Goal: Task Accomplishment & Management: Use online tool/utility

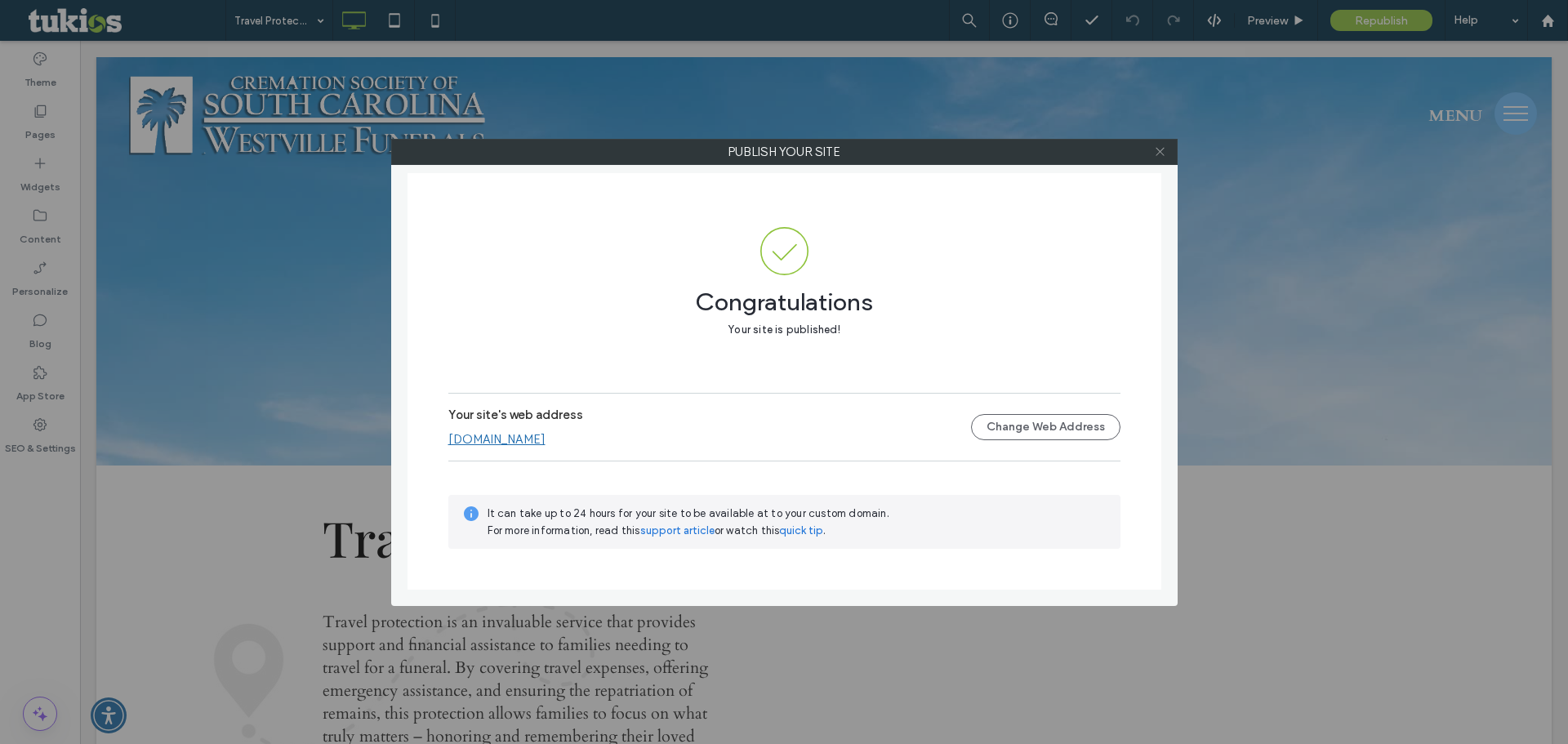
click at [1161, 146] on icon at bounding box center [1160, 151] width 12 height 12
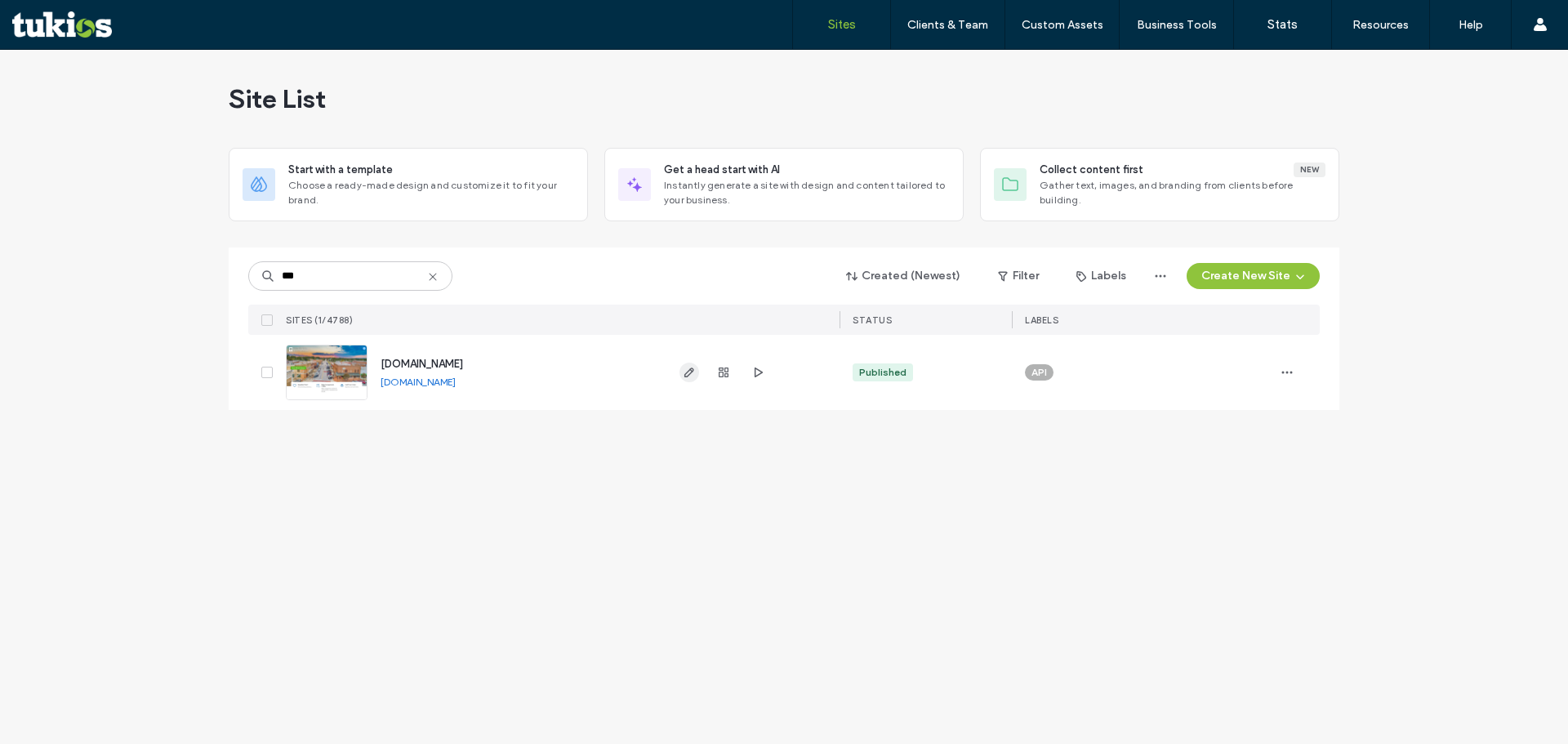
type input "***"
click at [693, 373] on icon "button" at bounding box center [689, 373] width 13 height 13
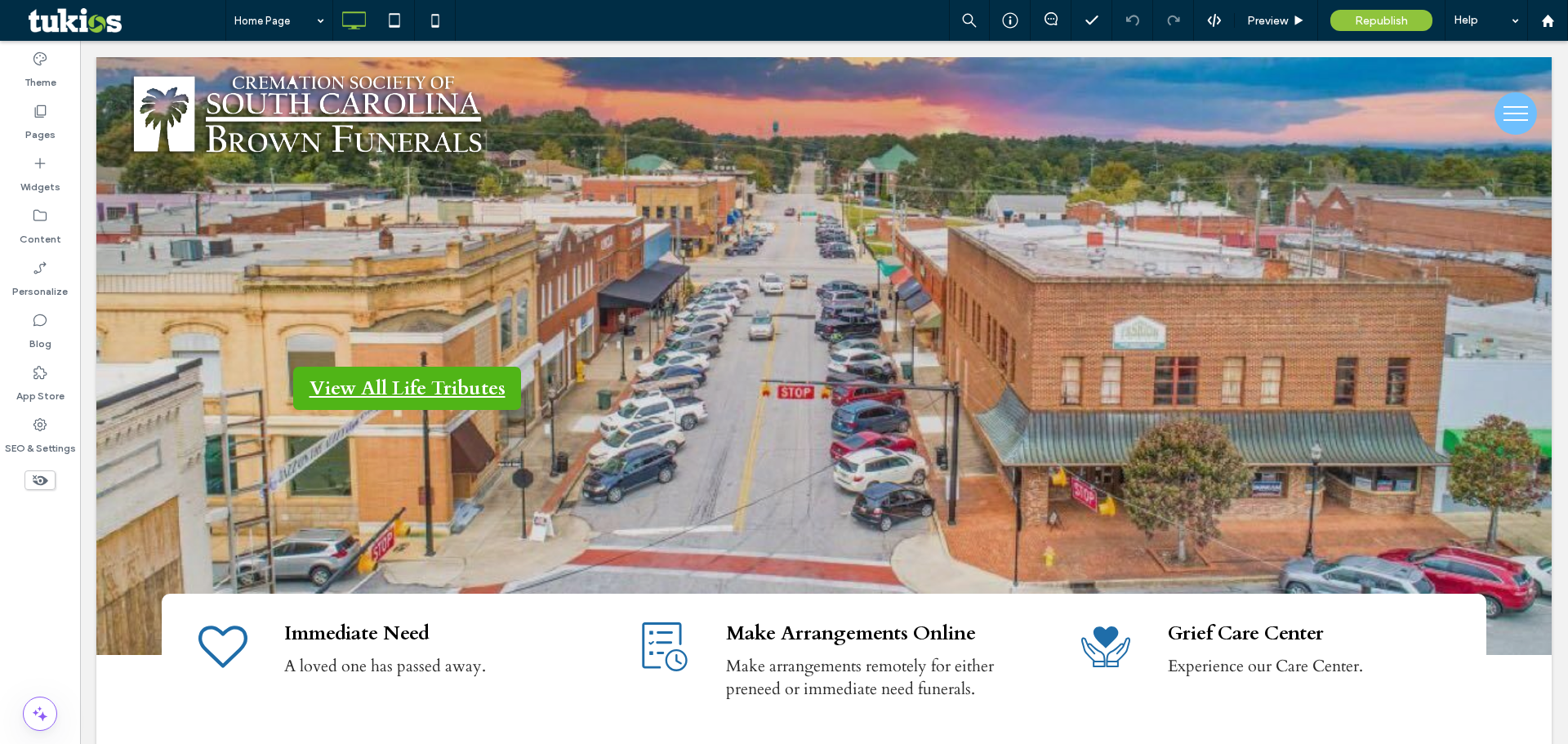
click at [53, 141] on label "Pages" at bounding box center [40, 131] width 31 height 23
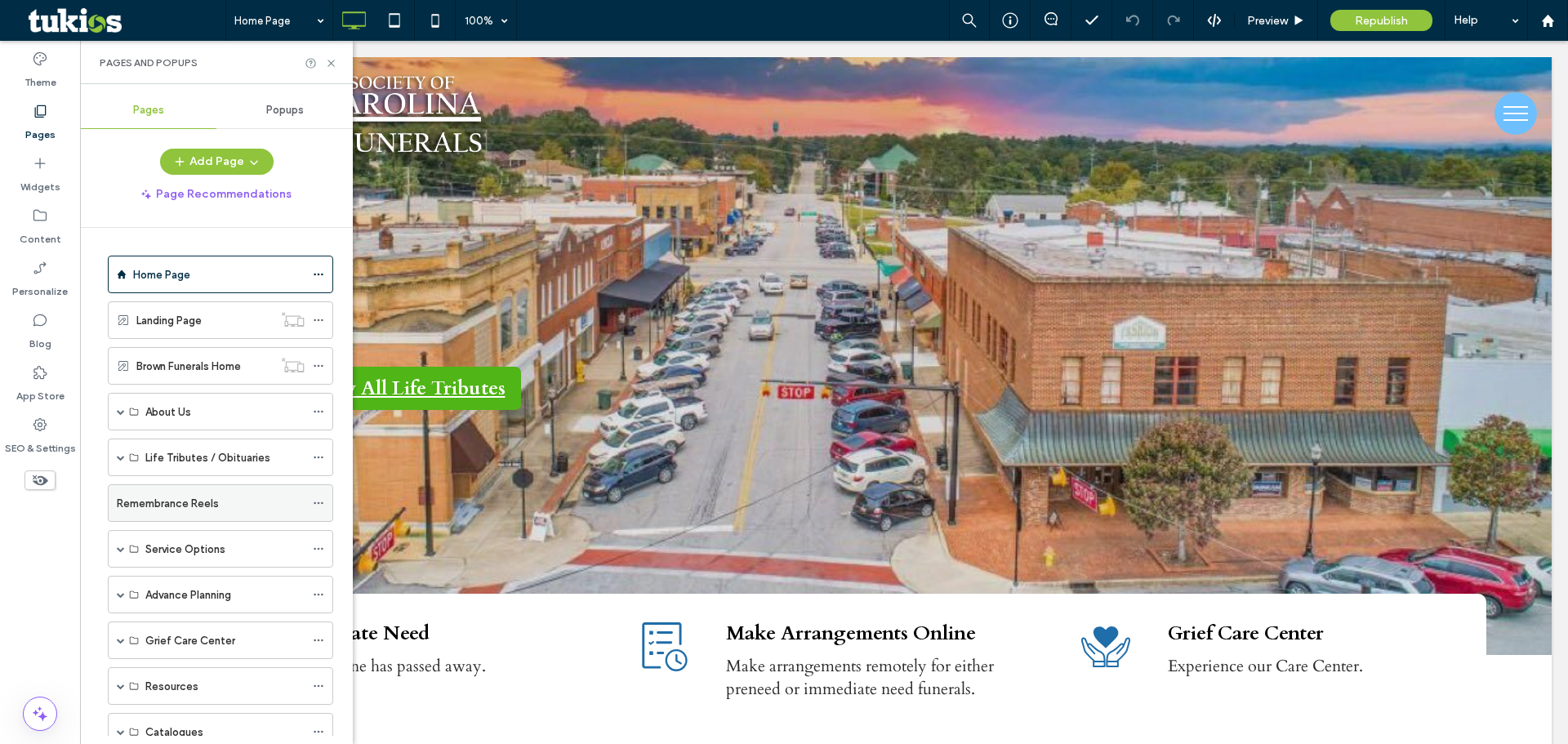
scroll to position [245, 0]
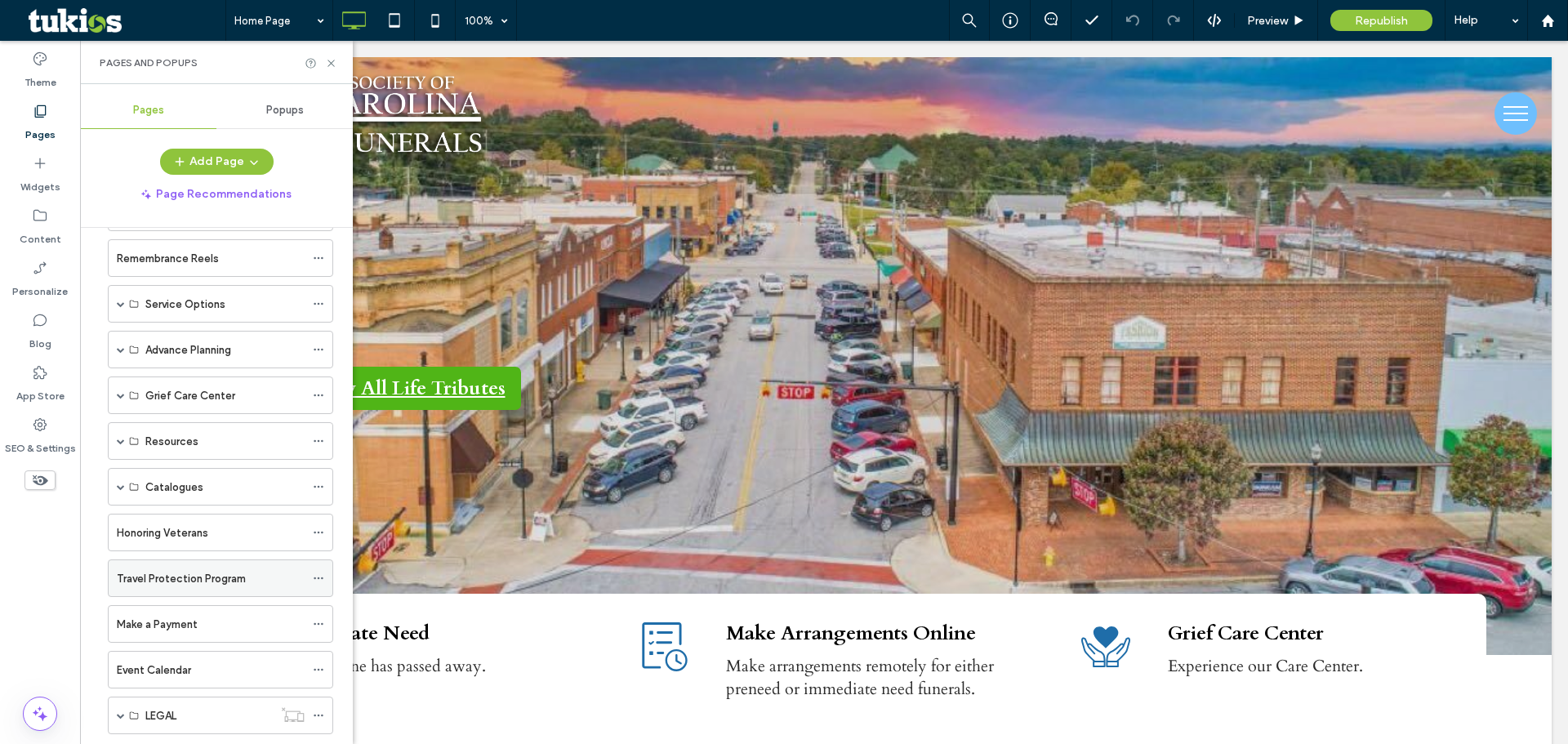
click at [149, 570] on label "Travel Protection Program" at bounding box center [181, 579] width 129 height 29
click at [328, 58] on icon at bounding box center [331, 63] width 12 height 12
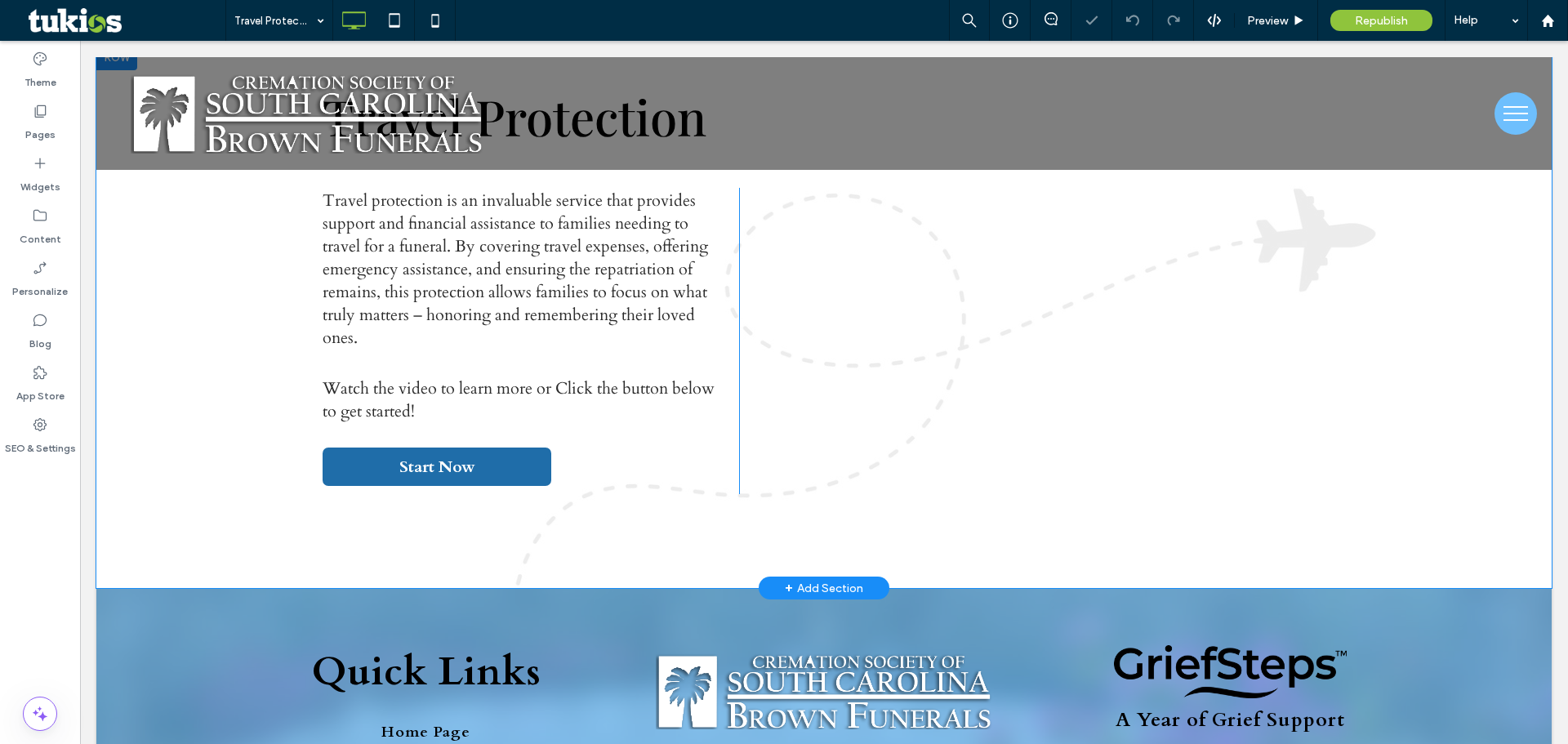
scroll to position [490, 0]
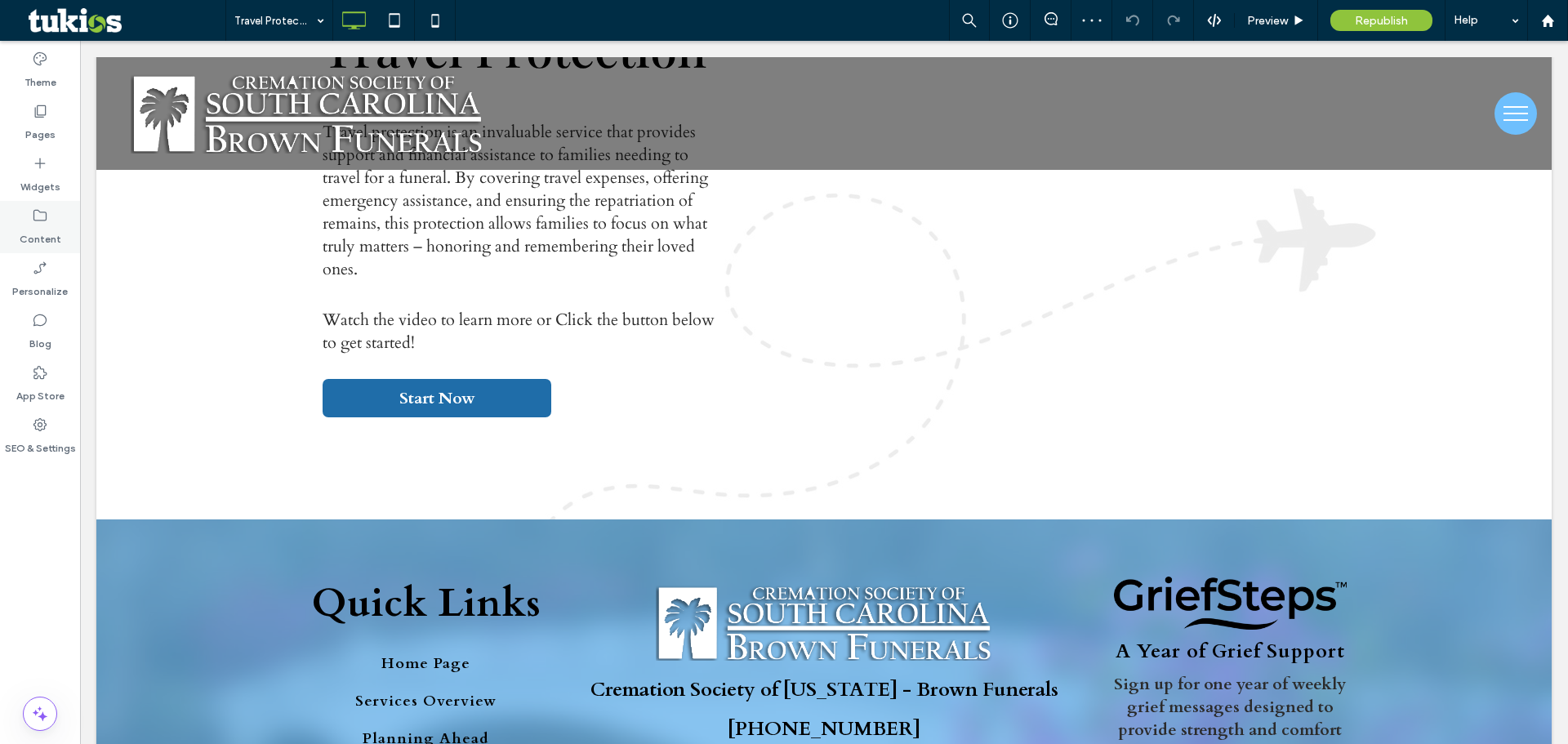
drag, startPoint x: 20, startPoint y: 188, endPoint x: 64, endPoint y: 210, distance: 49.2
click at [20, 188] on label "Widgets" at bounding box center [40, 183] width 40 height 23
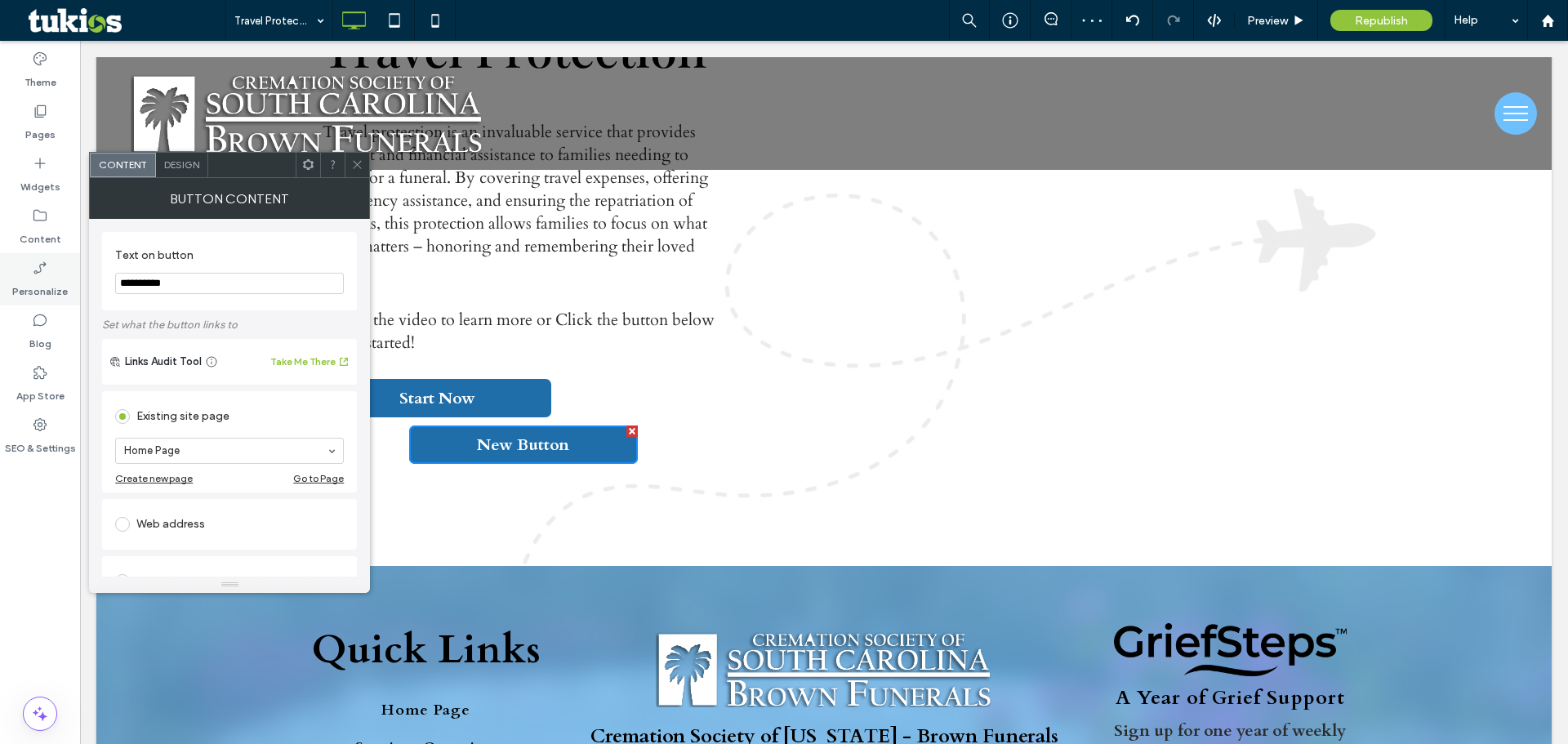
drag, startPoint x: 178, startPoint y: 283, endPoint x: 19, endPoint y: 276, distance: 159.2
click at [22, 277] on body ".wqwq-1{fill:#231f20;} .cls-1q, .cls-2q { fill-rule: evenodd; } .cls-2q { fill:…" at bounding box center [784, 372] width 1568 height 744
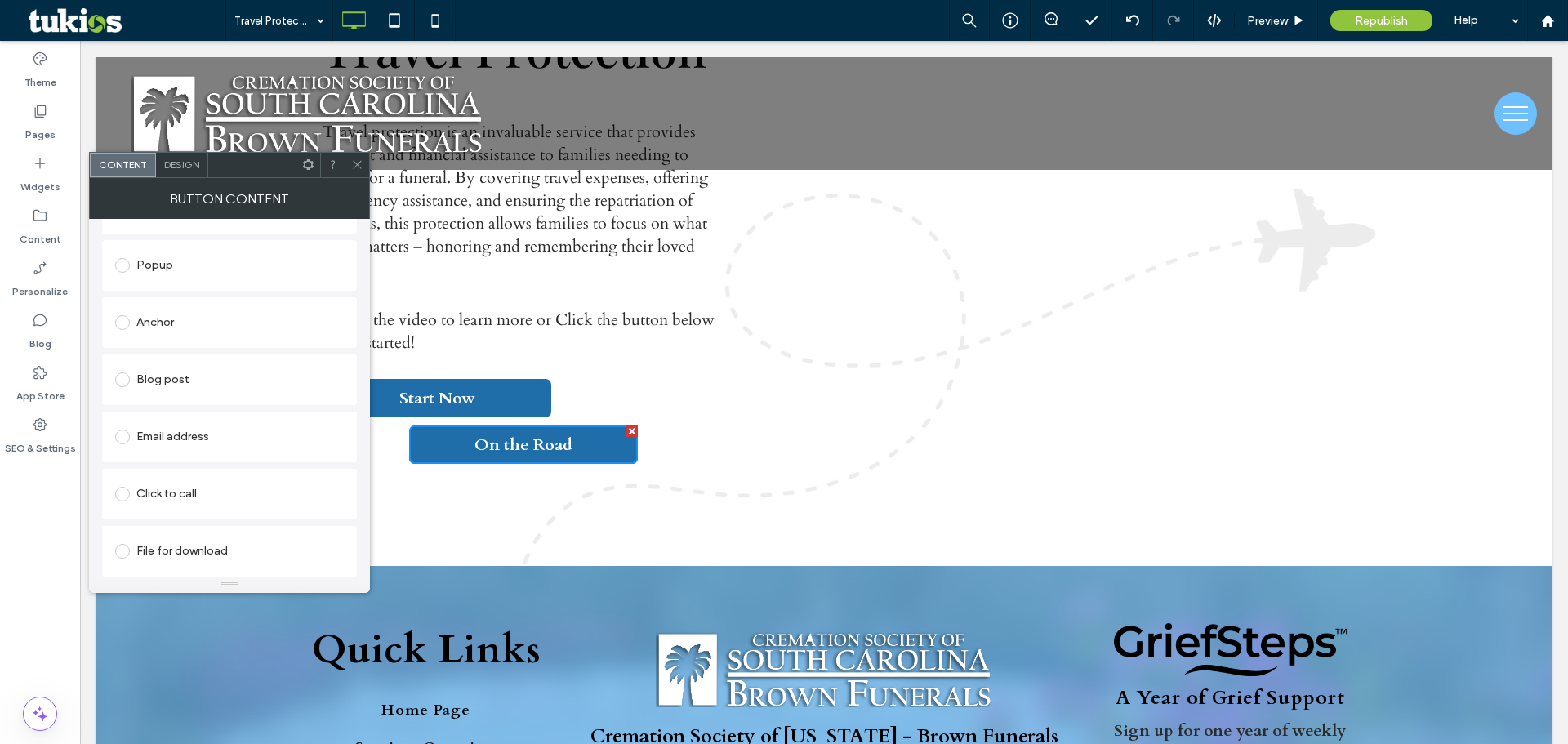
type input "**********"
click at [171, 554] on div "File for download" at bounding box center [229, 551] width 229 height 26
click at [176, 546] on div "File" at bounding box center [229, 550] width 227 height 14
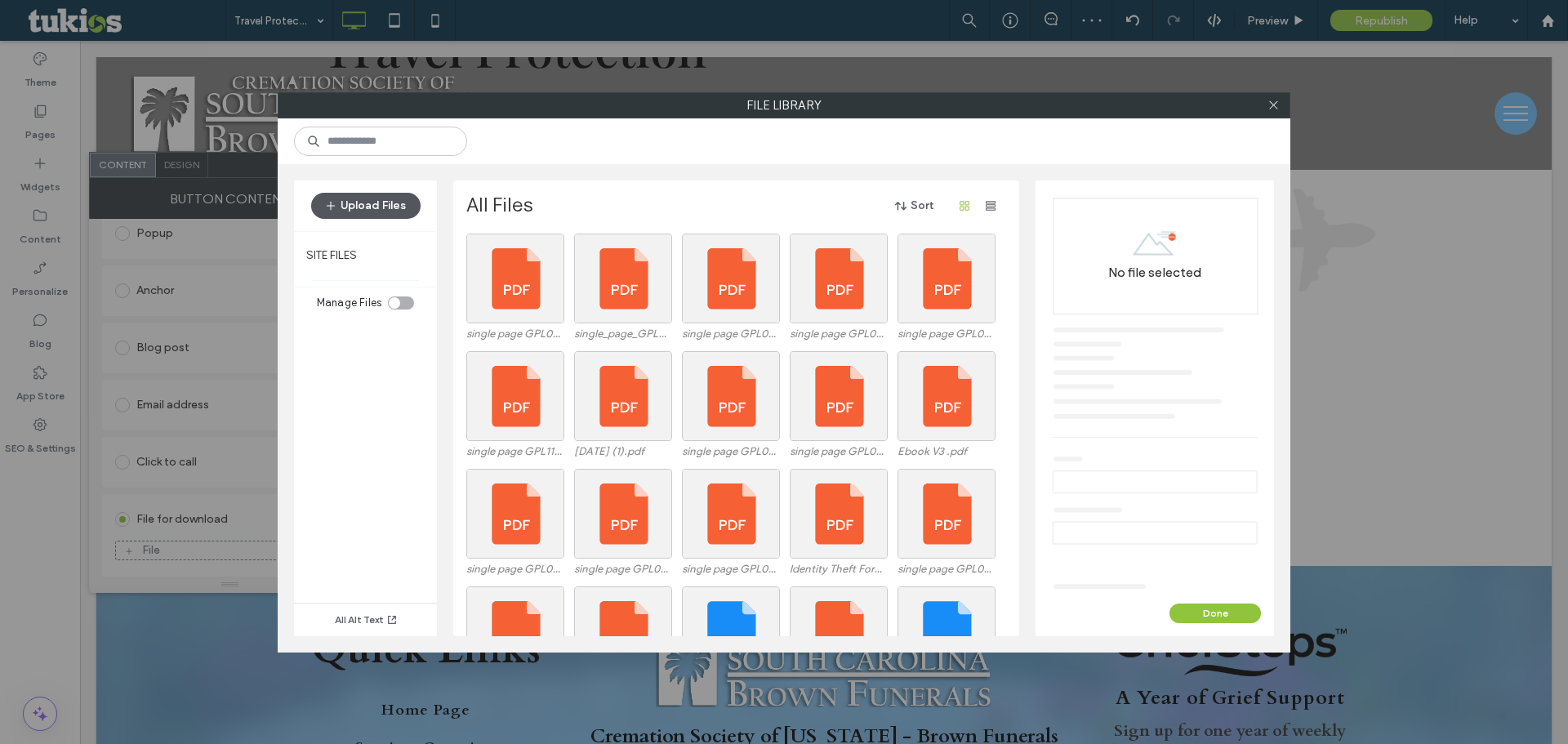
click at [387, 199] on button "Upload Files" at bounding box center [365, 206] width 109 height 26
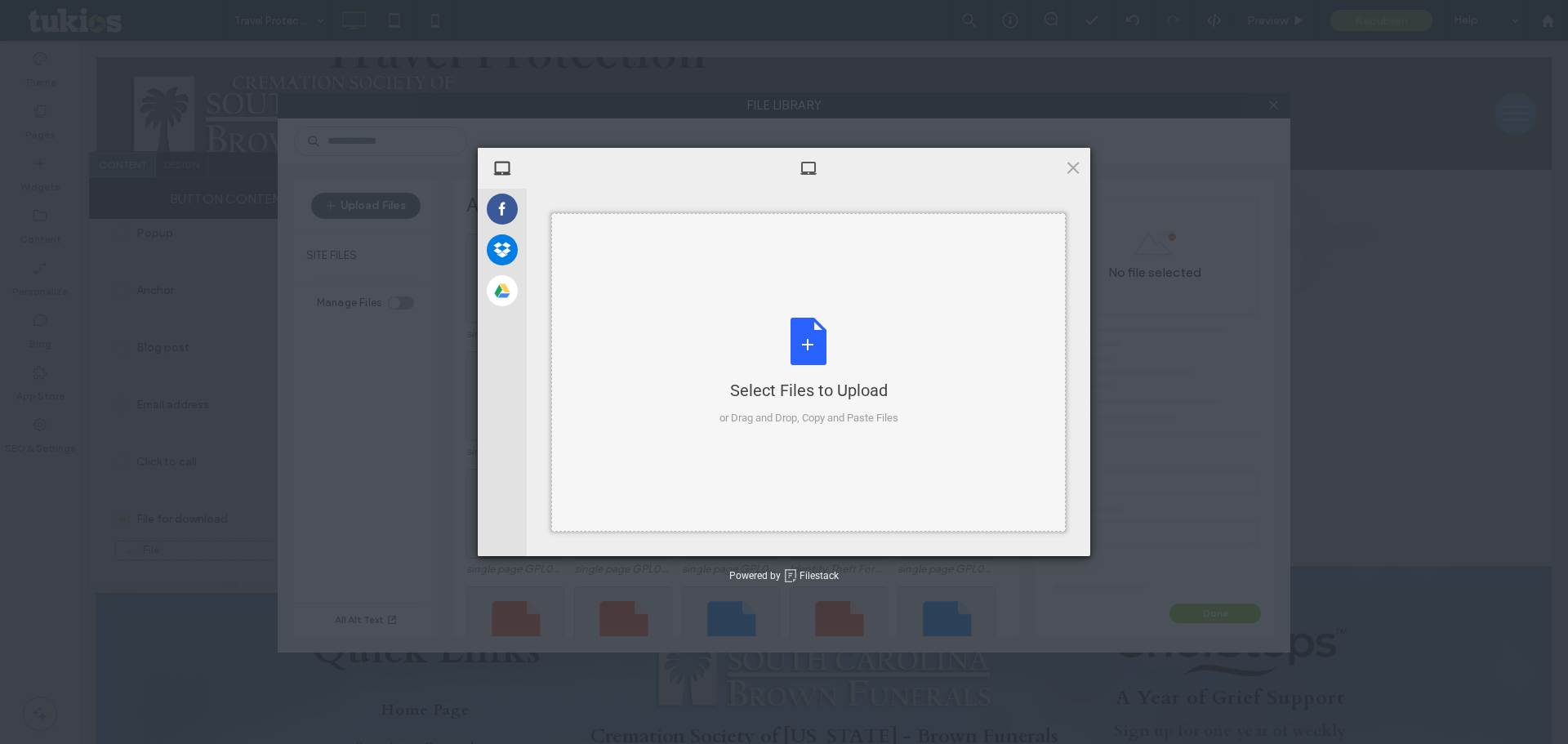
click at [826, 361] on div "Select Files to Upload or Drag and Drop, Copy and Paste Files" at bounding box center [808, 372] width 179 height 109
